Goal: Task Accomplishment & Management: Use online tool/utility

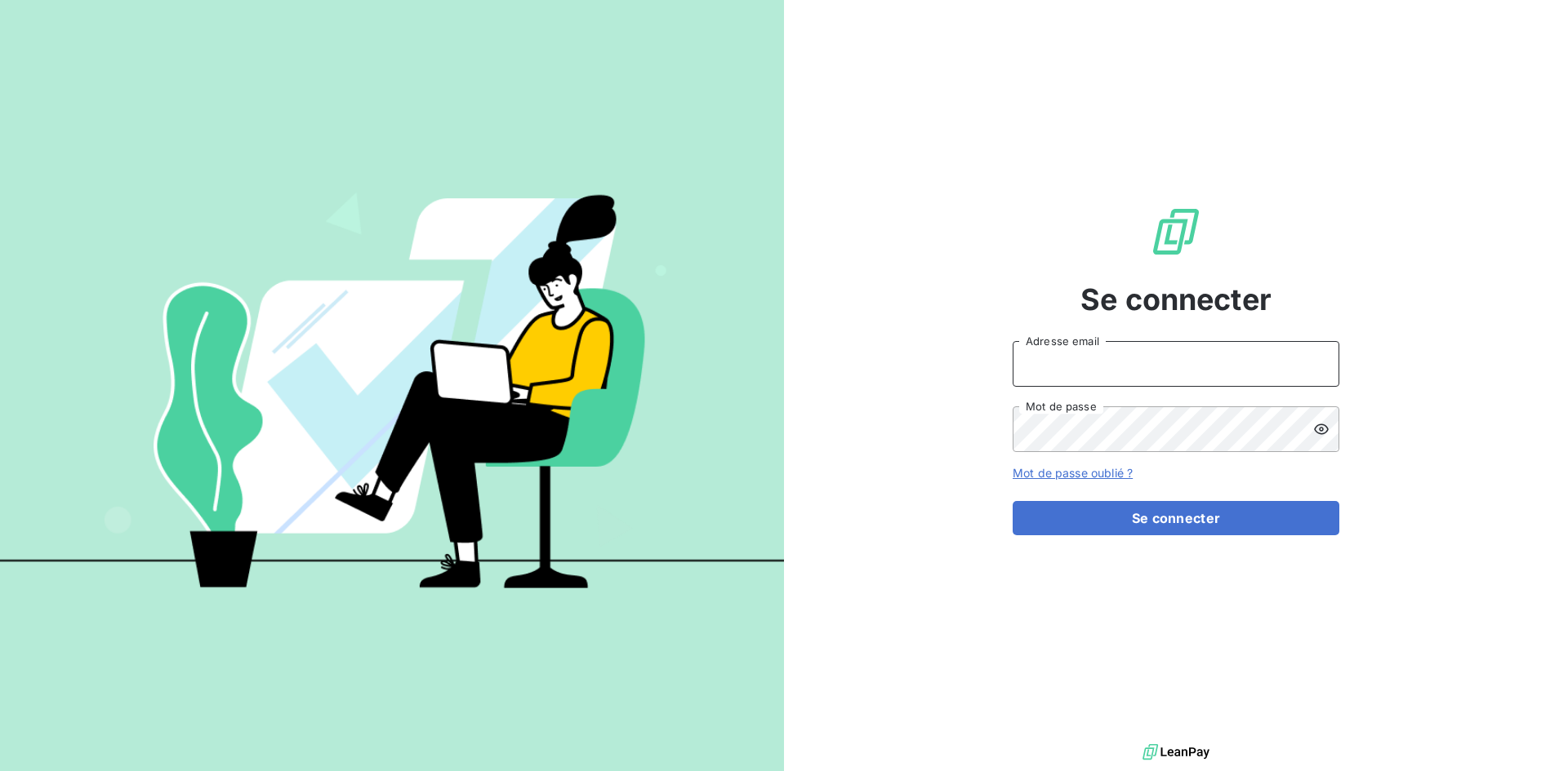
click at [1136, 356] on input "Adresse email" at bounding box center [1176, 364] width 327 height 46
type input "[EMAIL_ADDRESS][DOMAIN_NAME]"
click at [1013, 501] on button "Se connecter" at bounding box center [1176, 518] width 327 height 34
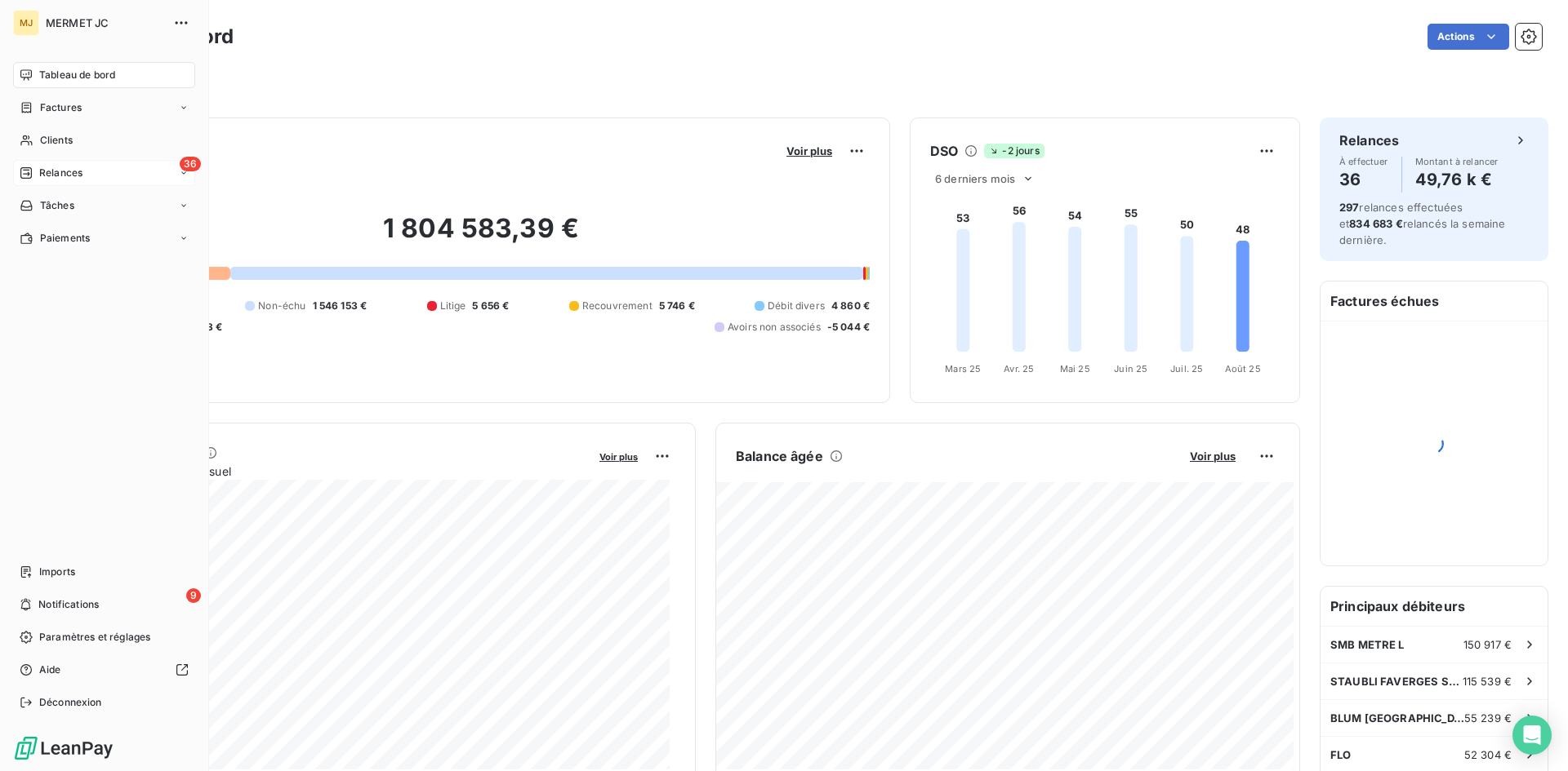
click at [54, 168] on span "Relances" at bounding box center [61, 173] width 43 height 15
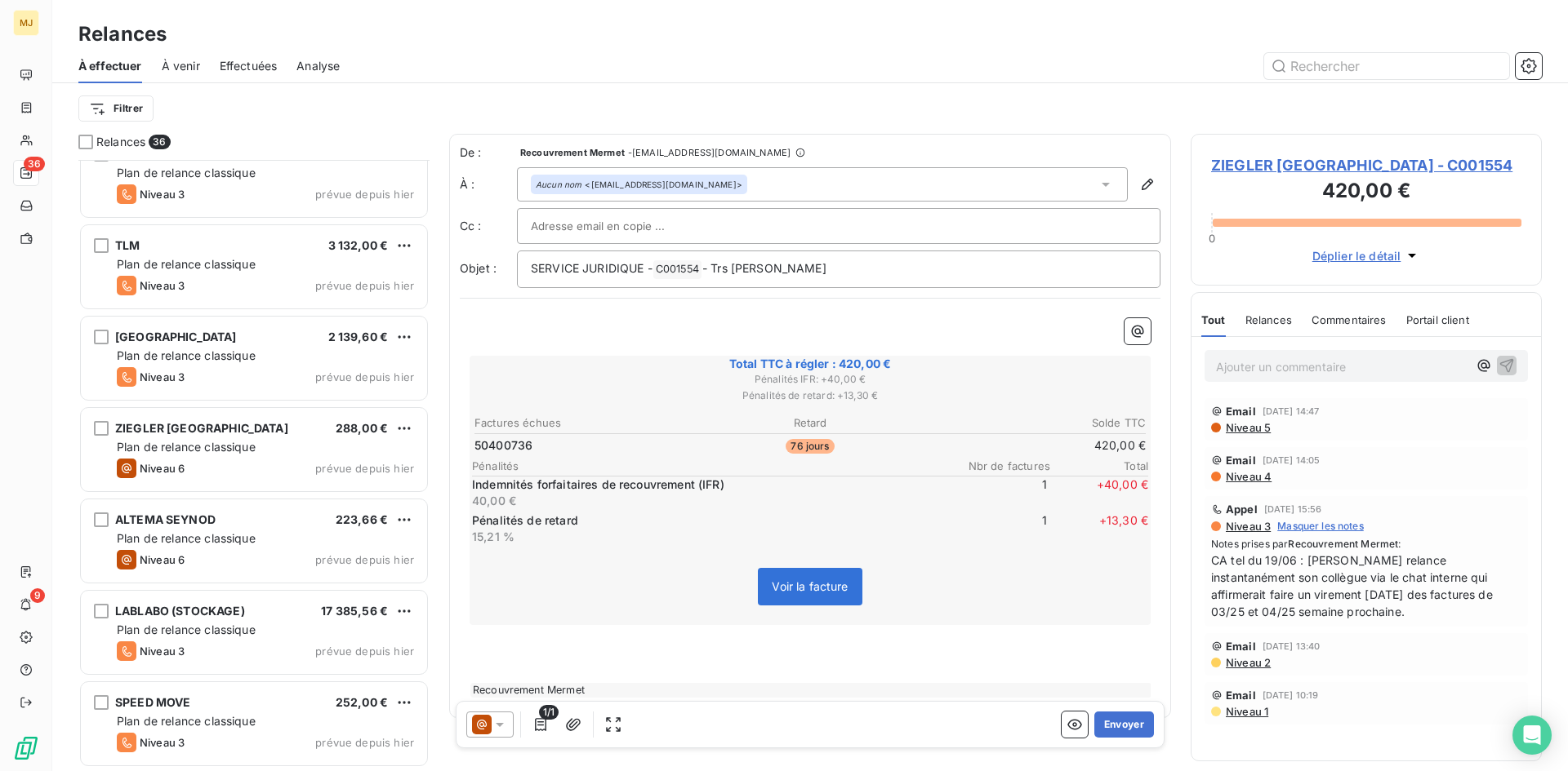
scroll to position [2042, 0]
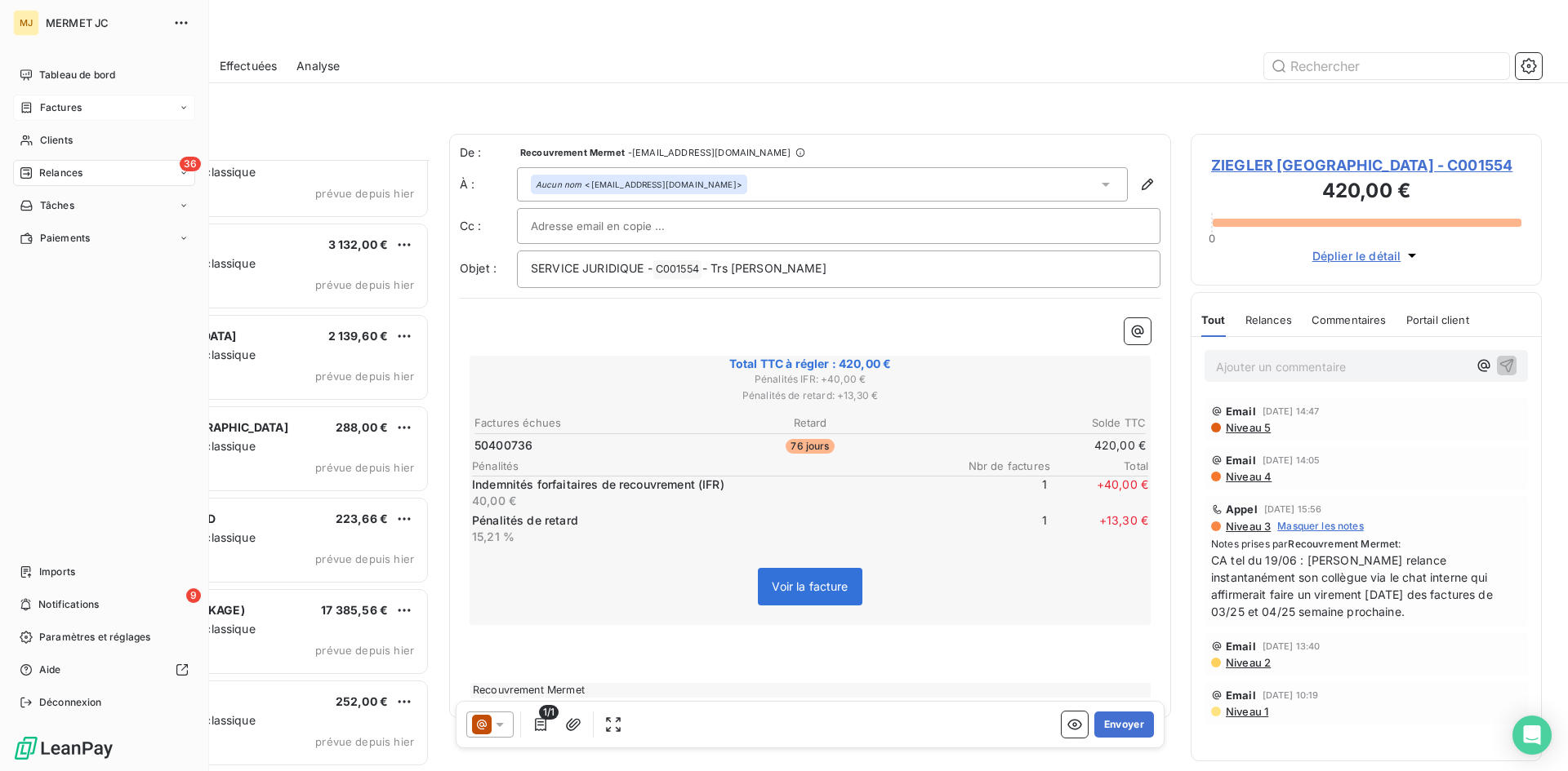
click at [49, 105] on span "Factures" at bounding box center [61, 107] width 41 height 15
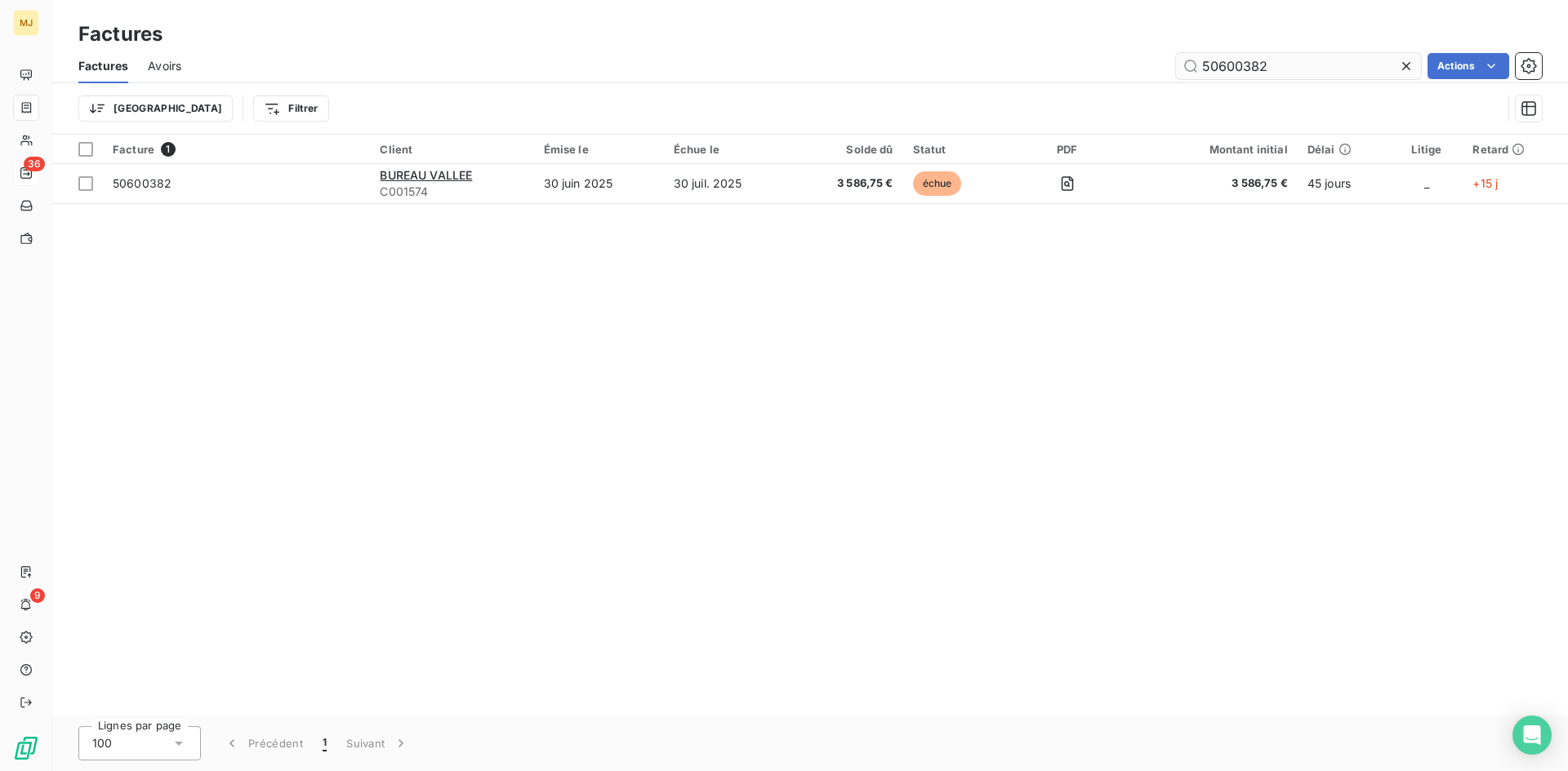
click at [1304, 59] on input "50600382" at bounding box center [1298, 66] width 245 height 26
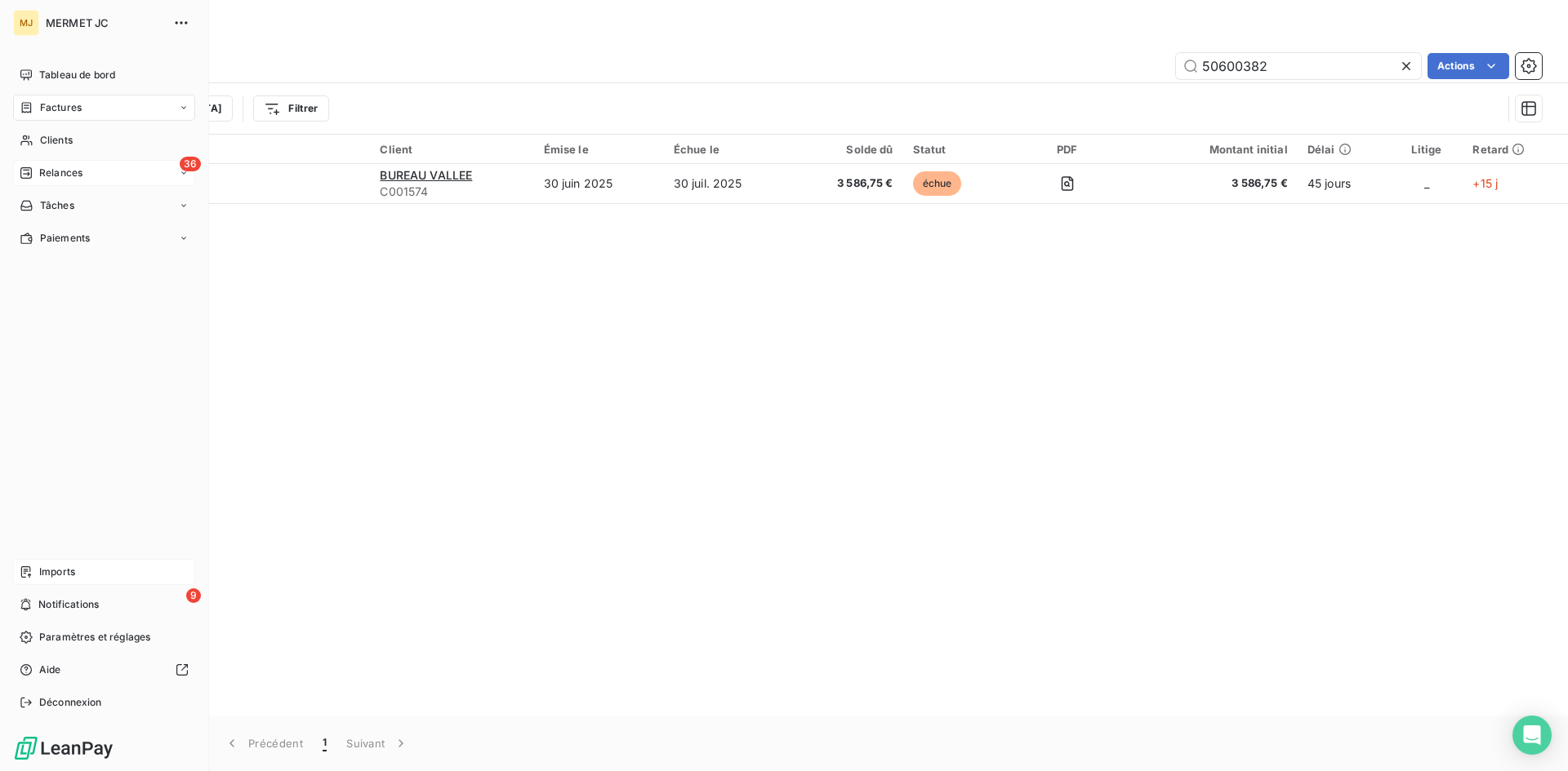
click at [65, 573] on span "Imports" at bounding box center [57, 572] width 36 height 15
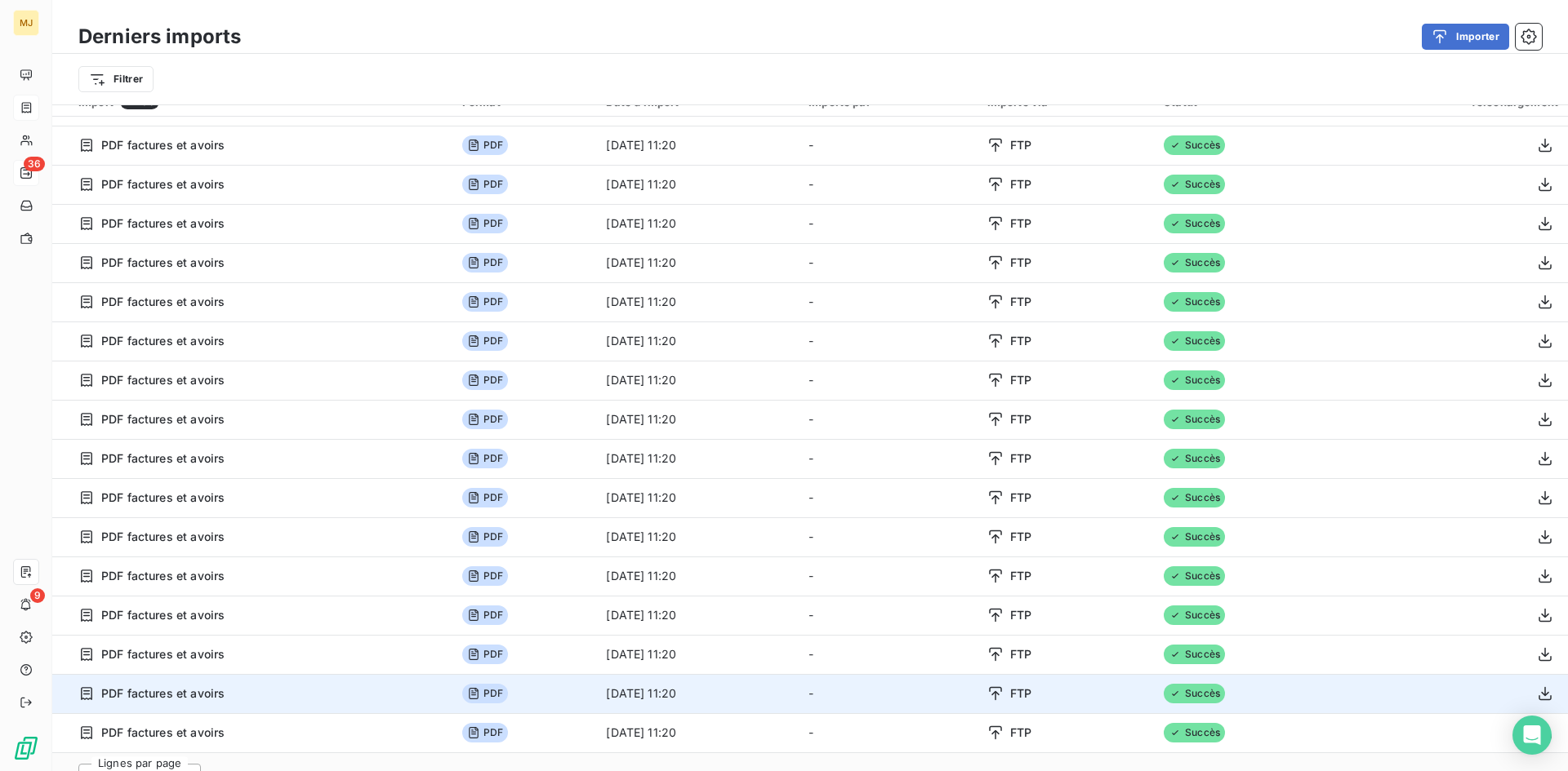
scroll to position [55, 0]
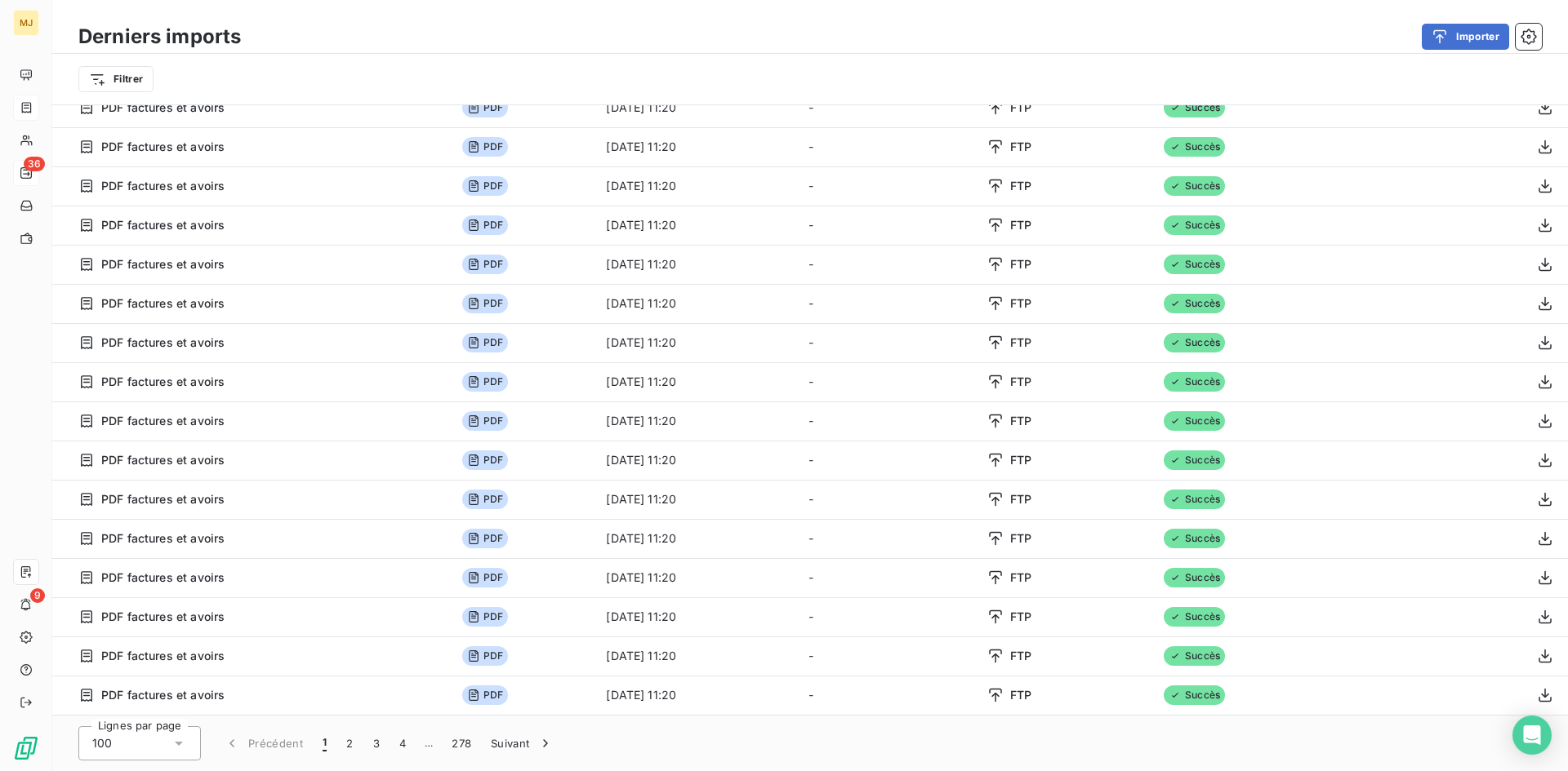
click at [175, 739] on icon at bounding box center [178, 744] width 17 height 17
click at [349, 744] on button "2" at bounding box center [350, 743] width 26 height 34
click at [371, 748] on button "3" at bounding box center [377, 743] width 26 height 34
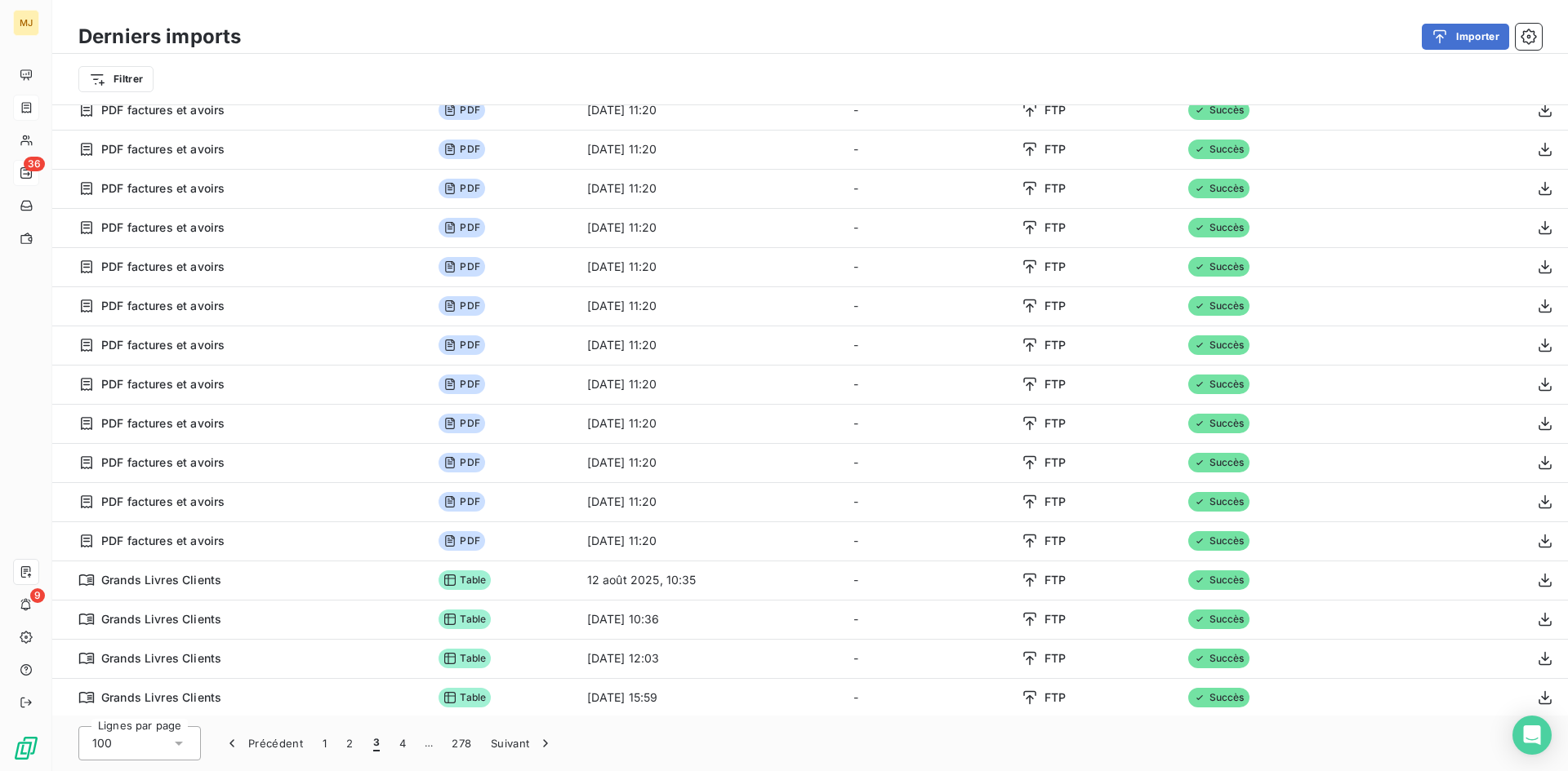
scroll to position [1078, 0]
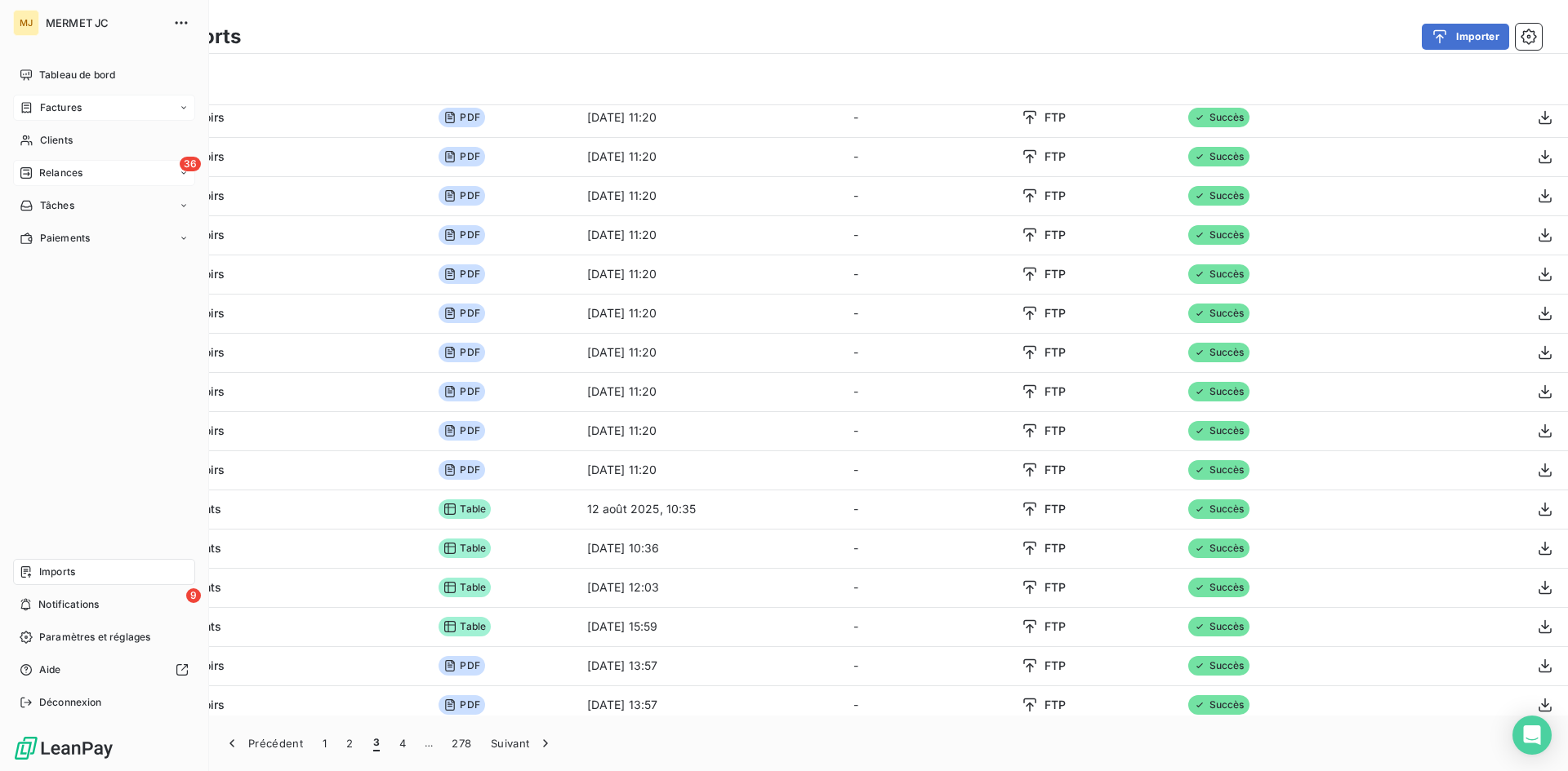
click at [64, 174] on span "Relances" at bounding box center [61, 173] width 43 height 15
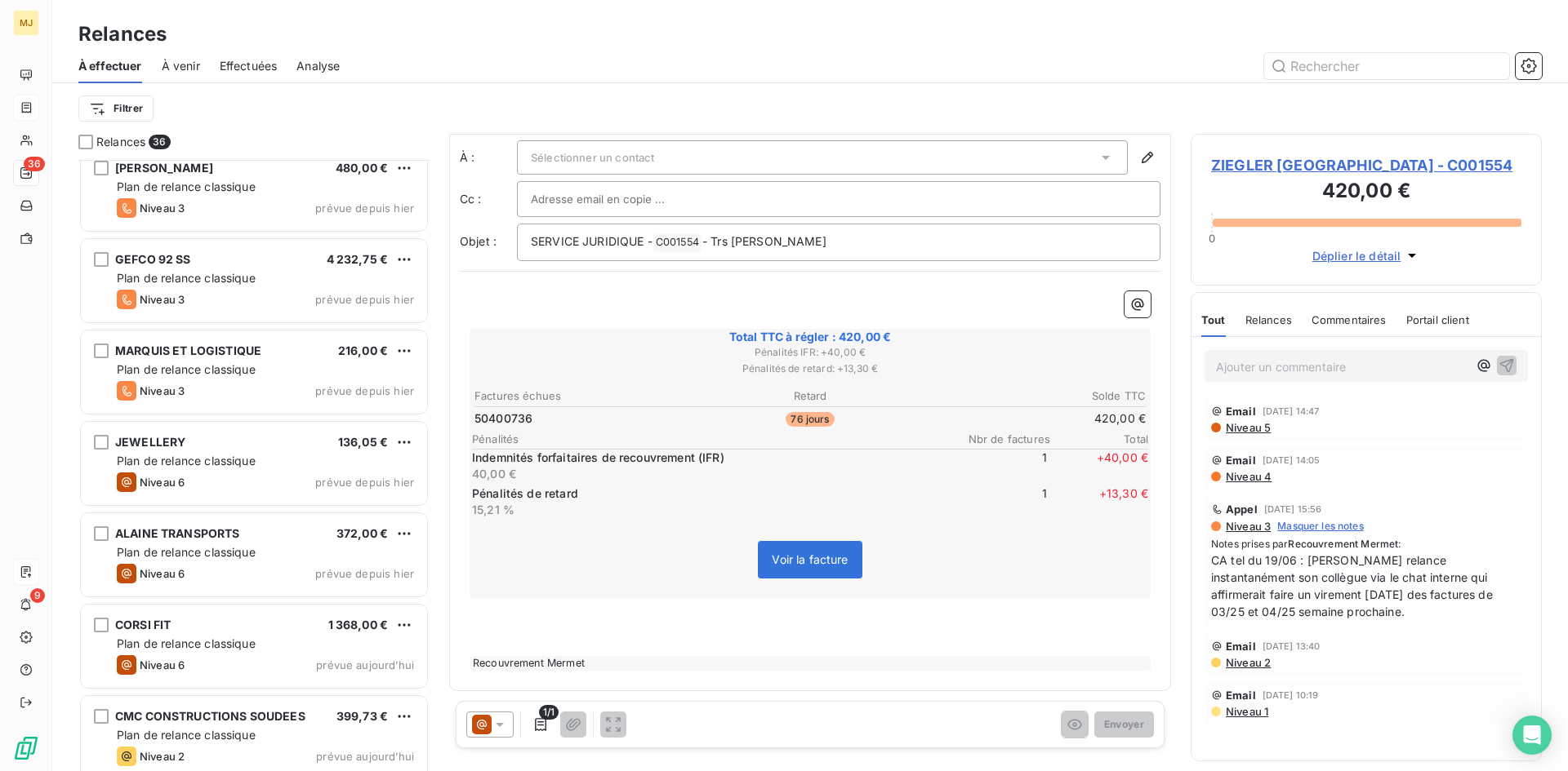
scroll to position [2681, 0]
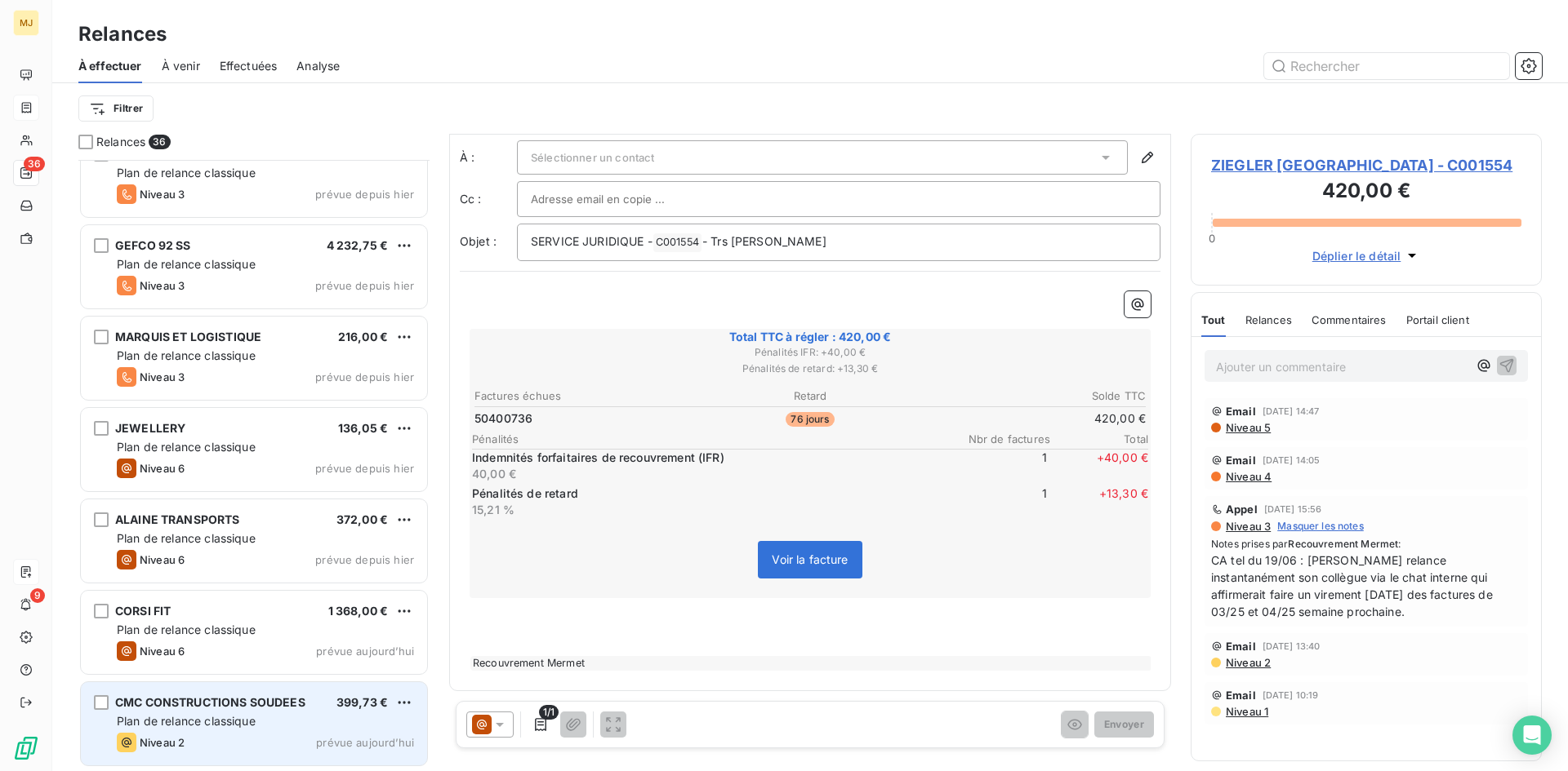
click at [233, 726] on span "Plan de relance classique" at bounding box center [186, 721] width 139 height 14
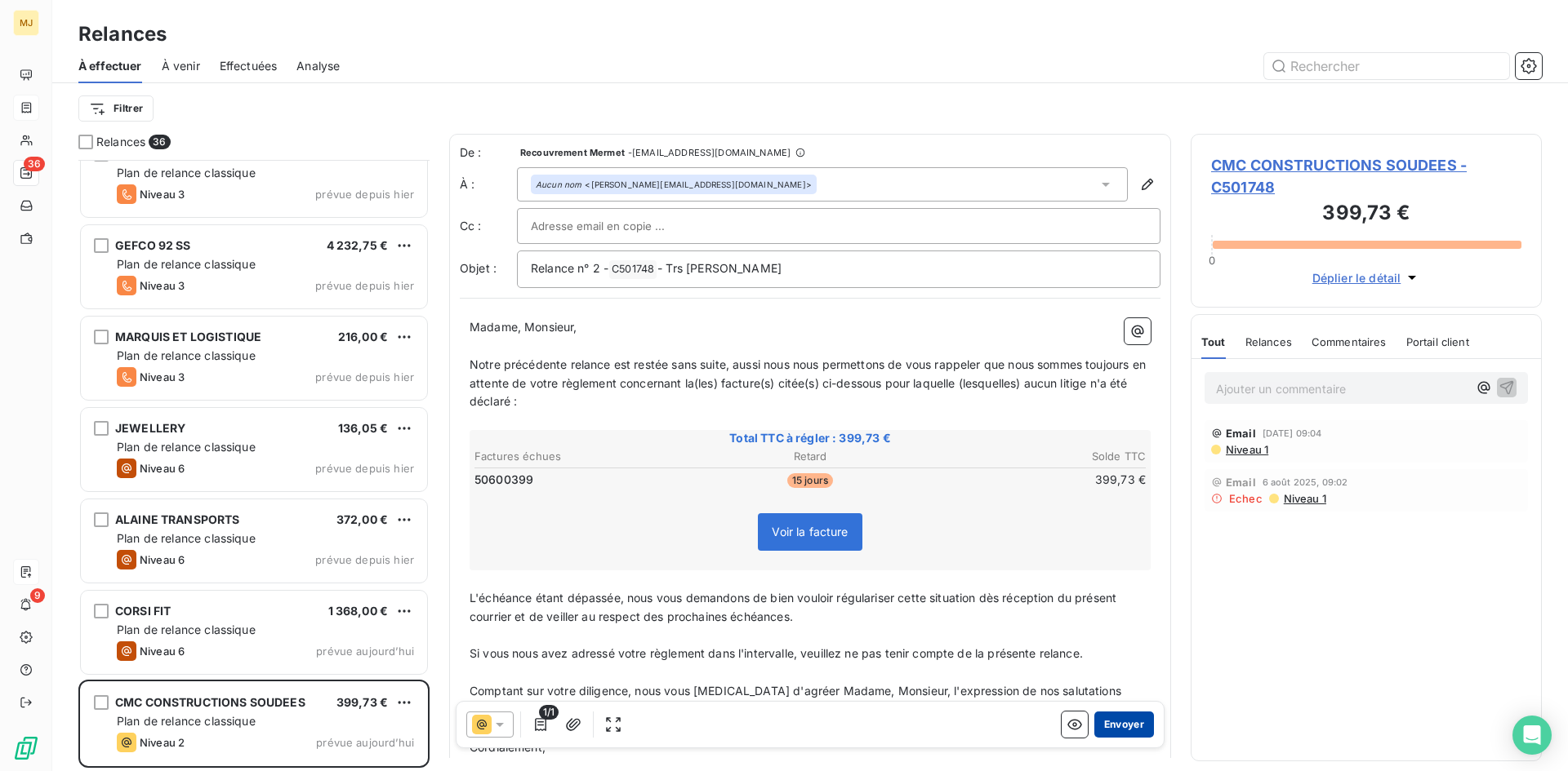
click at [1124, 724] on button "Envoyer" at bounding box center [1124, 725] width 60 height 26
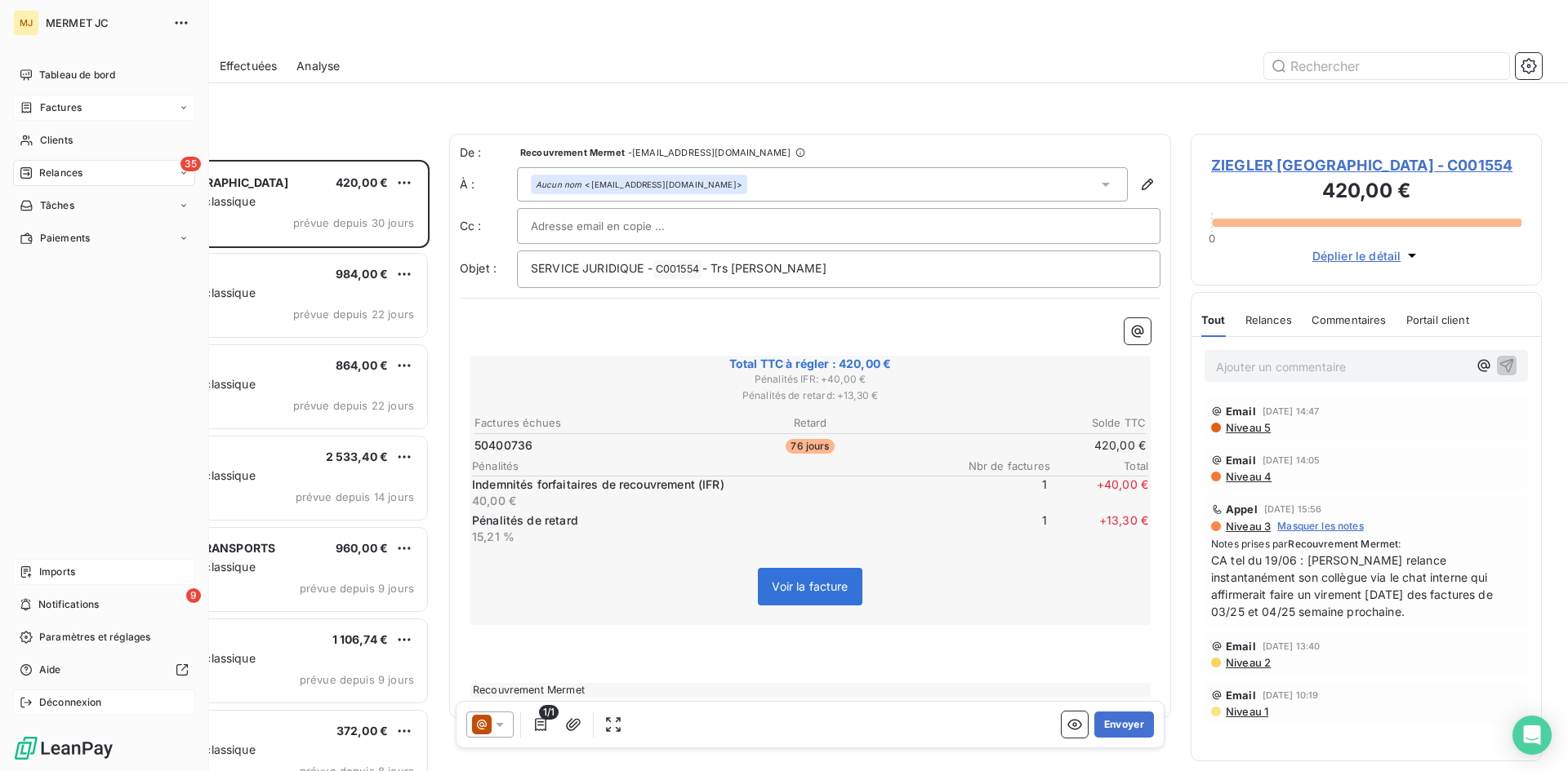
click at [55, 703] on span "Déconnexion" at bounding box center [71, 703] width 63 height 15
